Goal: Obtain resource: Download file/media

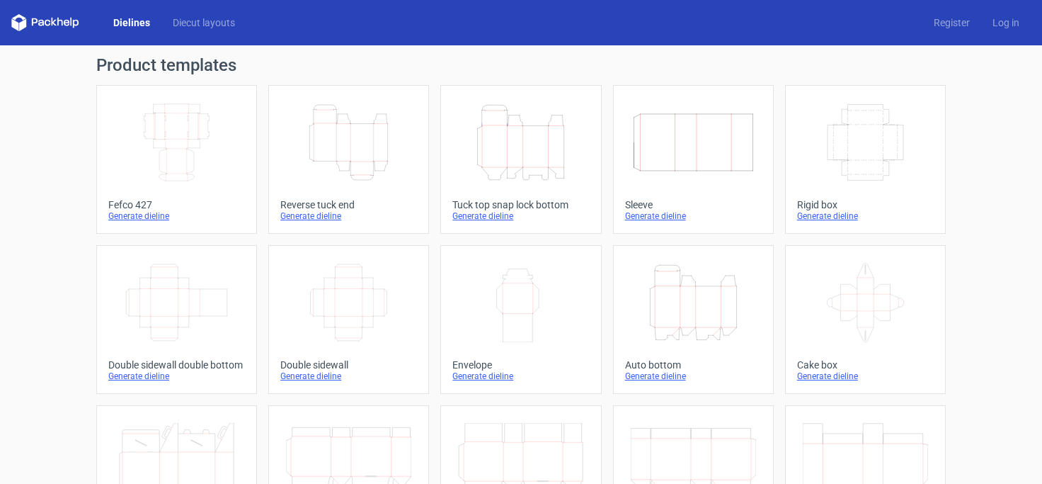
click at [151, 215] on div "Generate dieline" at bounding box center [176, 215] width 137 height 11
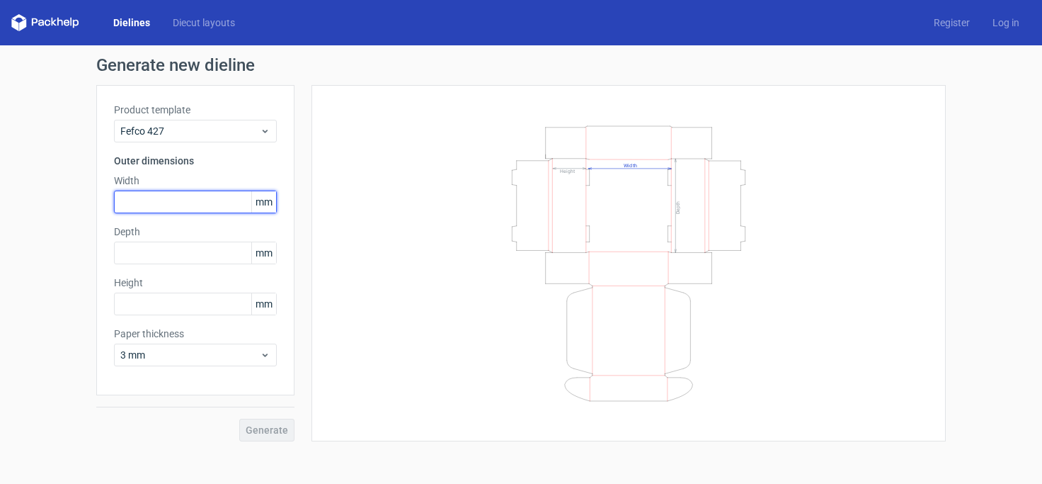
click at [163, 202] on input "text" at bounding box center [195, 201] width 163 height 23
type input "150"
type input "110"
type input "50"
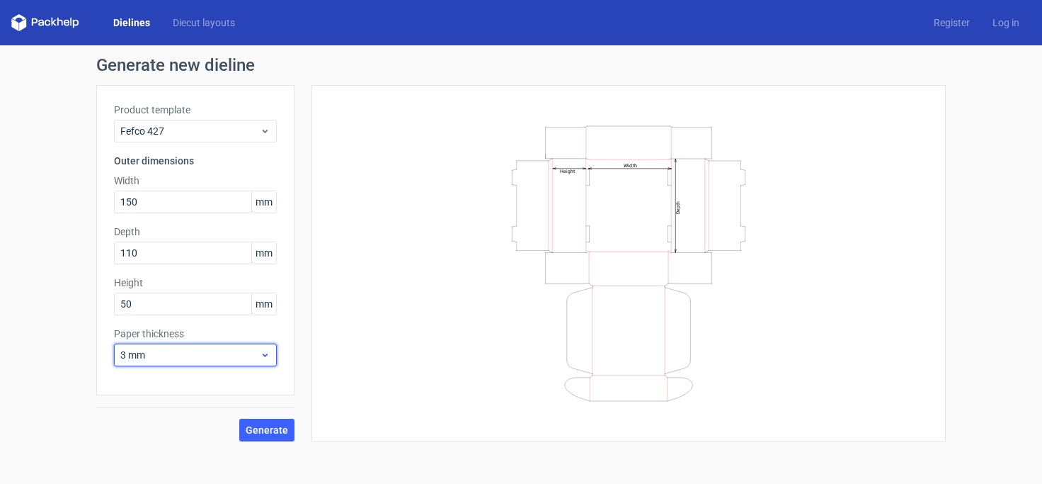
click at [248, 356] on span "3 mm" at bounding box center [189, 355] width 139 height 14
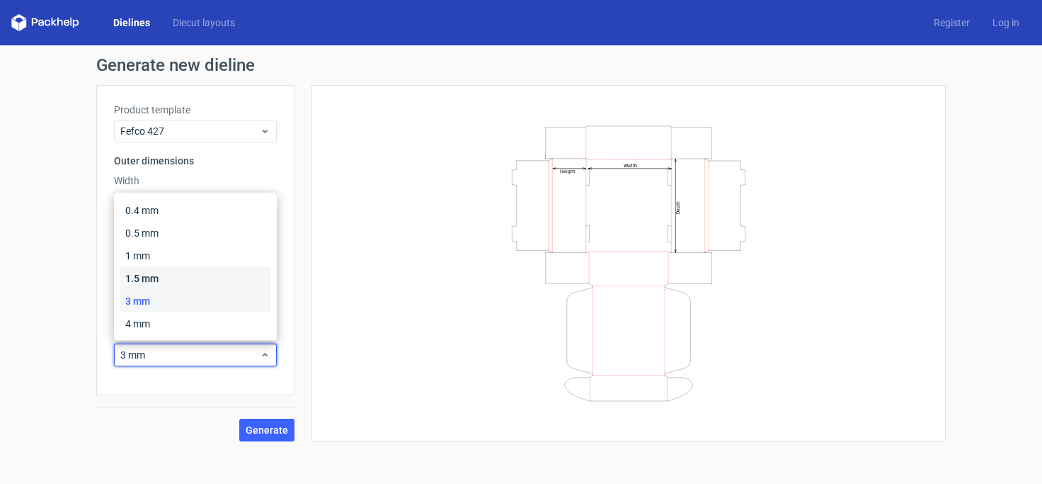
click at [173, 275] on div "1.5 mm" at bounding box center [196, 278] width 152 height 23
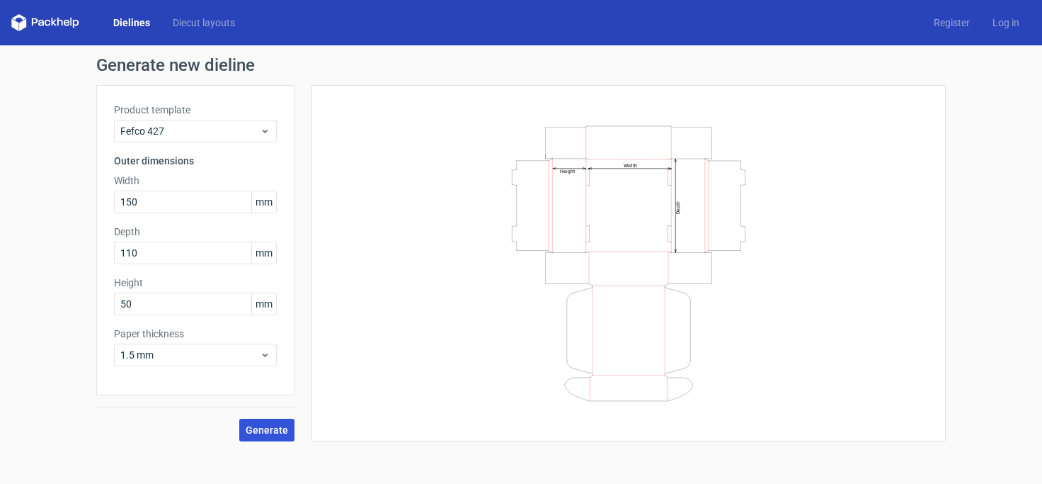
click at [269, 427] on span "Generate" at bounding box center [267, 430] width 42 height 10
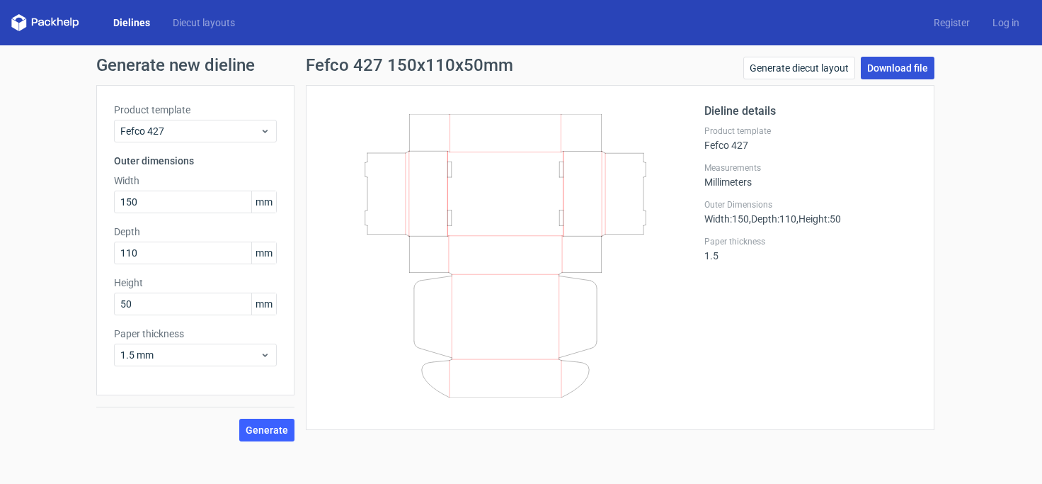
click at [913, 68] on link "Download file" at bounding box center [898, 68] width 74 height 23
drag, startPoint x: 171, startPoint y: 199, endPoint x: 79, endPoint y: 205, distance: 92.2
click at [114, 205] on input "150" at bounding box center [195, 201] width 163 height 23
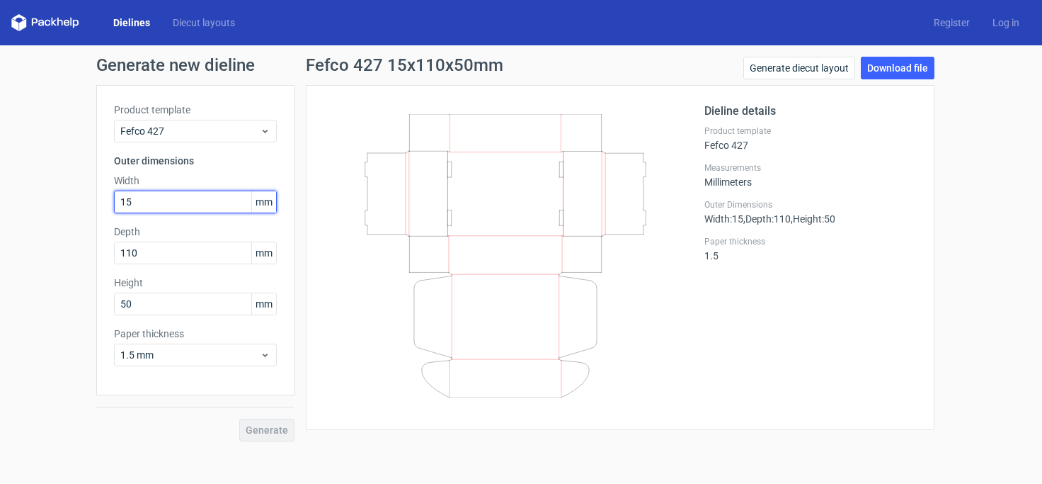
type input "156"
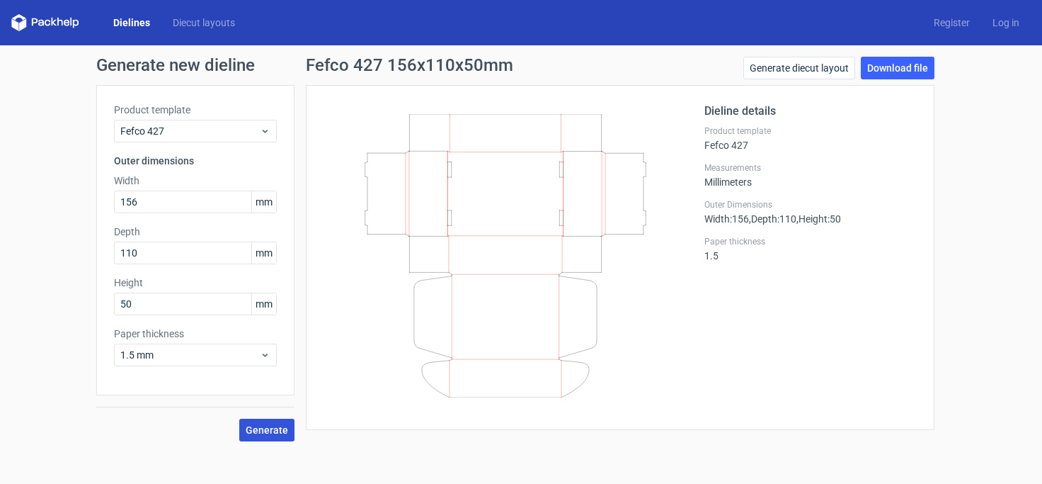
click at [264, 426] on span "Generate" at bounding box center [267, 430] width 42 height 10
click at [894, 62] on link "Download file" at bounding box center [898, 68] width 74 height 23
